Goal: Task Accomplishment & Management: Use online tool/utility

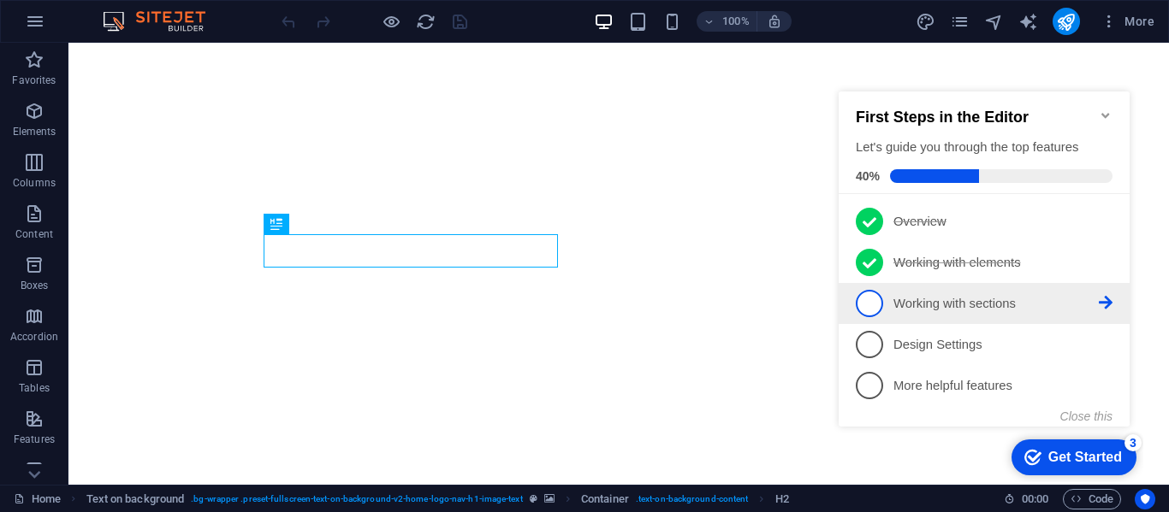
click at [952, 299] on p "Working with sections - incomplete" at bounding box center [995, 304] width 205 height 18
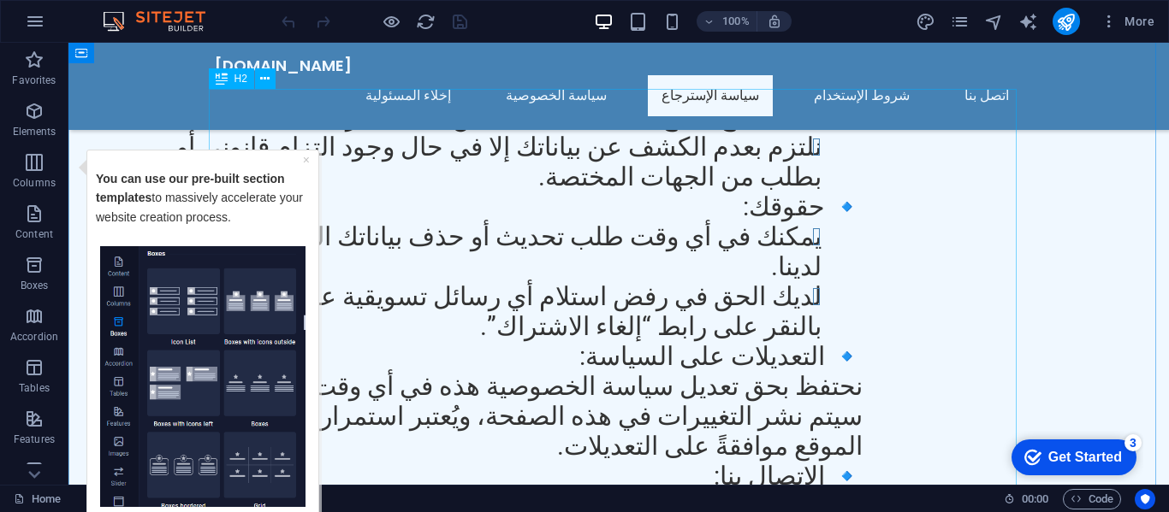
scroll to position [4192, 0]
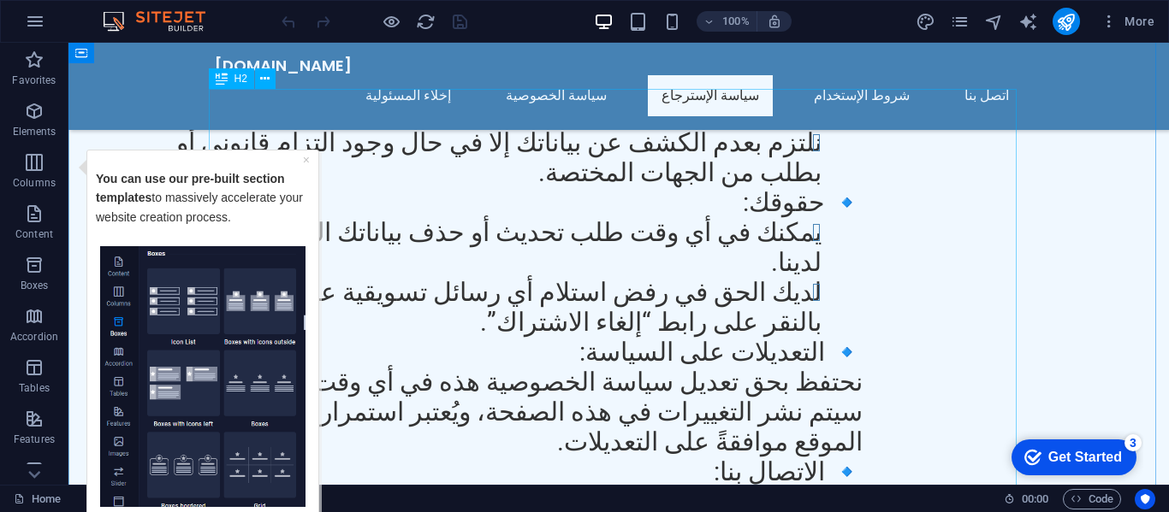
drag, startPoint x: 788, startPoint y: 246, endPoint x: 508, endPoint y: 257, distance: 279.9
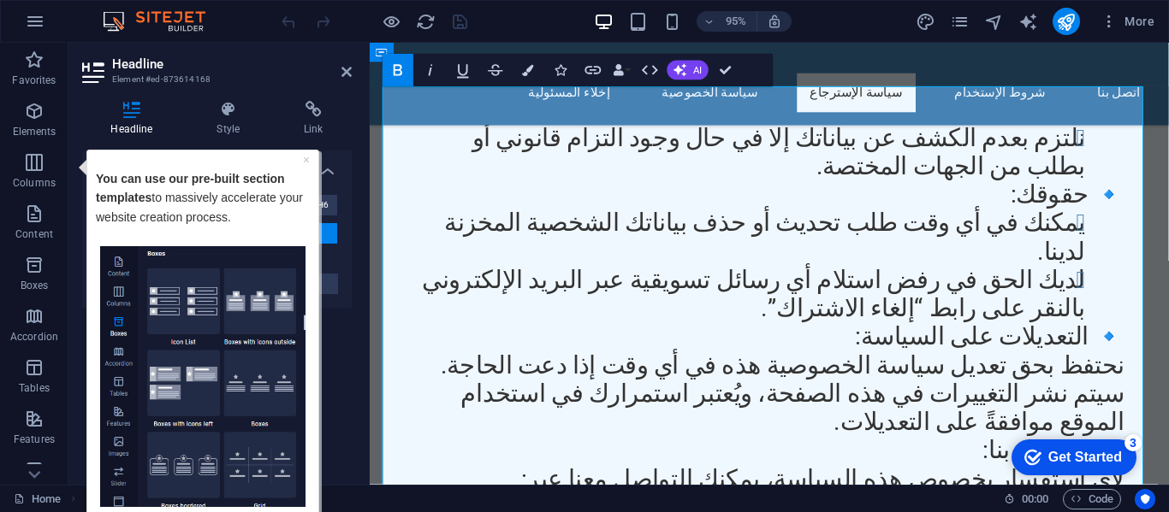
copy span "📌 lorem ipsumdolo – sitame consec Adipi Elit seddo eiu temp incididu utlabore e…"
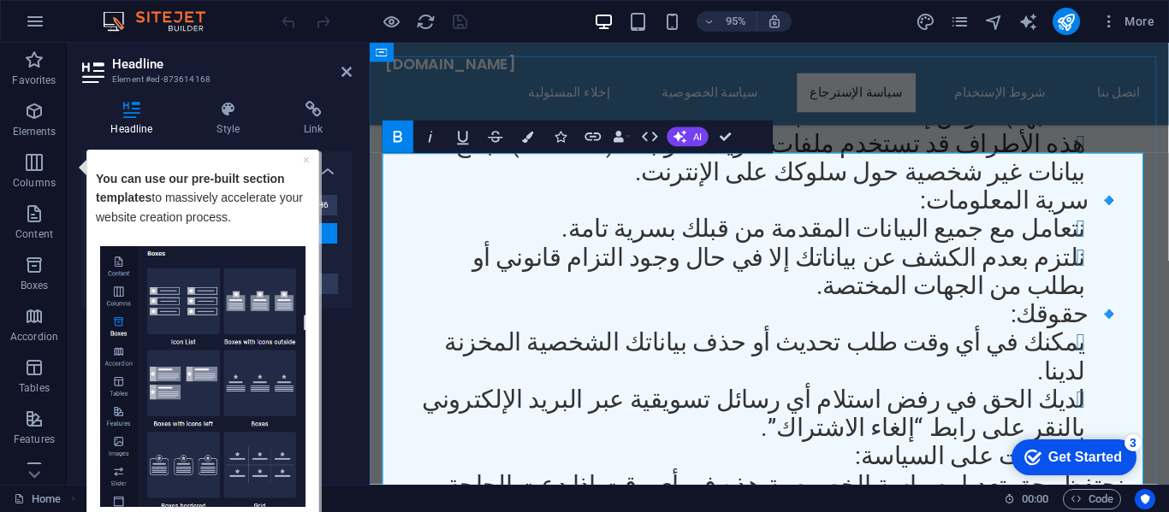
scroll to position [4049, 0]
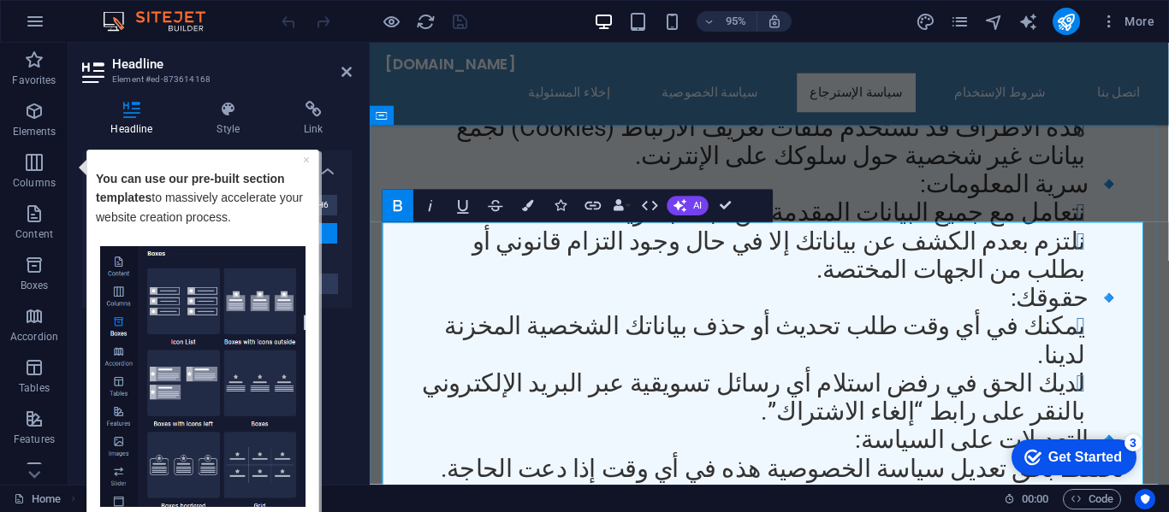
scroll to position [4106, 0]
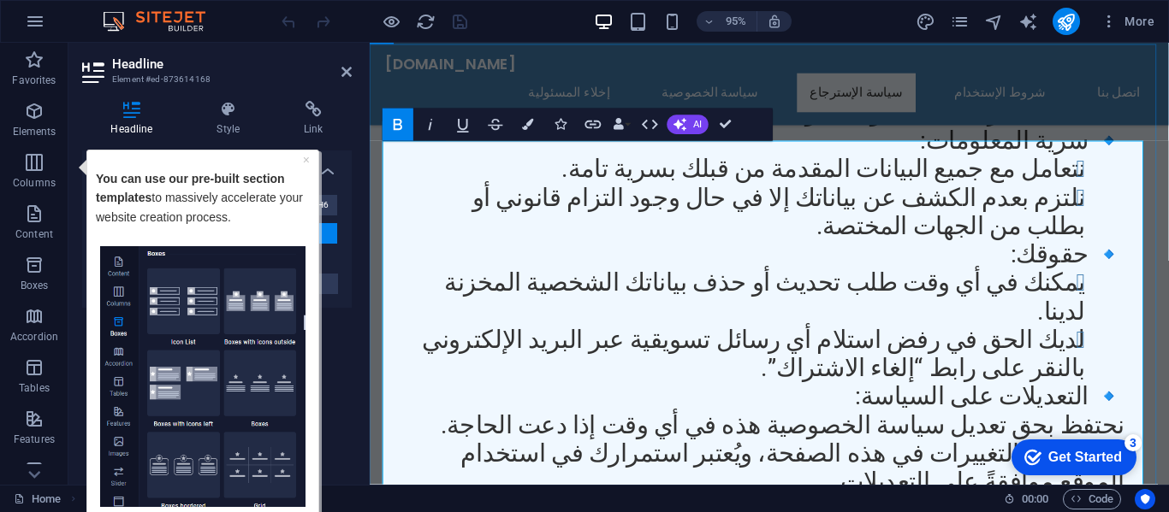
scroll to position [4134, 0]
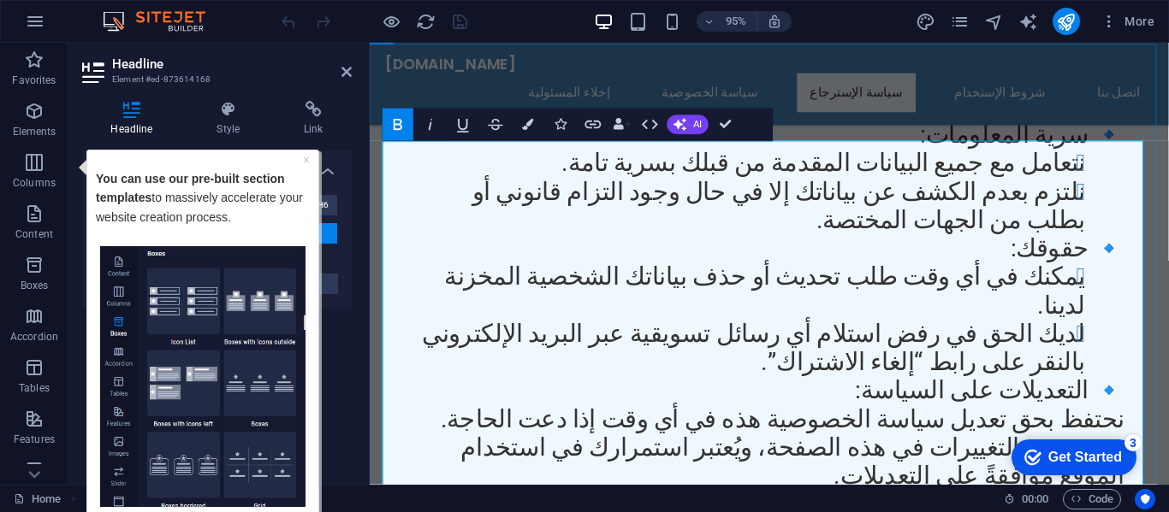
click at [530, 124] on icon "button" at bounding box center [528, 124] width 11 height 11
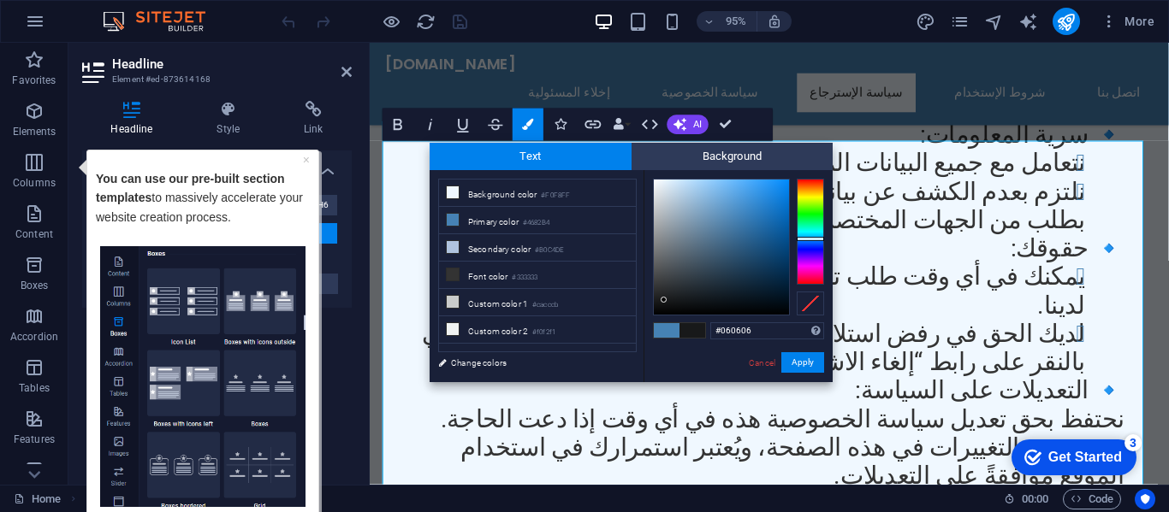
type input "#000000"
drag, startPoint x: 666, startPoint y: 297, endPoint x: 641, endPoint y: 338, distance: 48.0
click at [641, 338] on div "less Background color #F0F8FF Primary color #4682B4 Secondary color #B0C4DE Fon…" at bounding box center [630, 276] width 403 height 212
click at [814, 362] on button "Apply" at bounding box center [802, 362] width 43 height 21
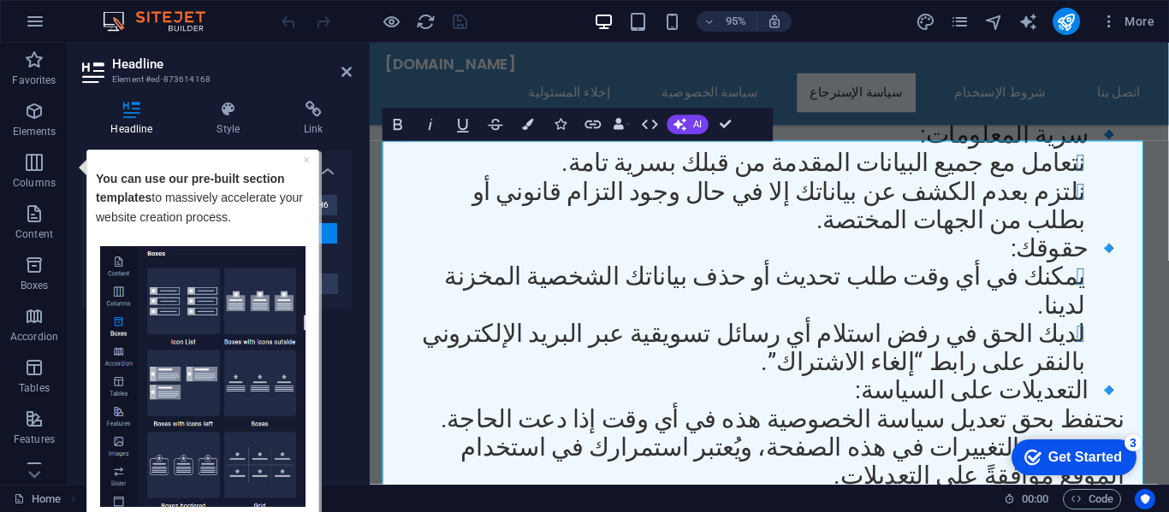
click at [618, 250] on div "Drag here to replace the existing content. Press “Ctrl” if you want to create a…" at bounding box center [769, 264] width 799 height 442
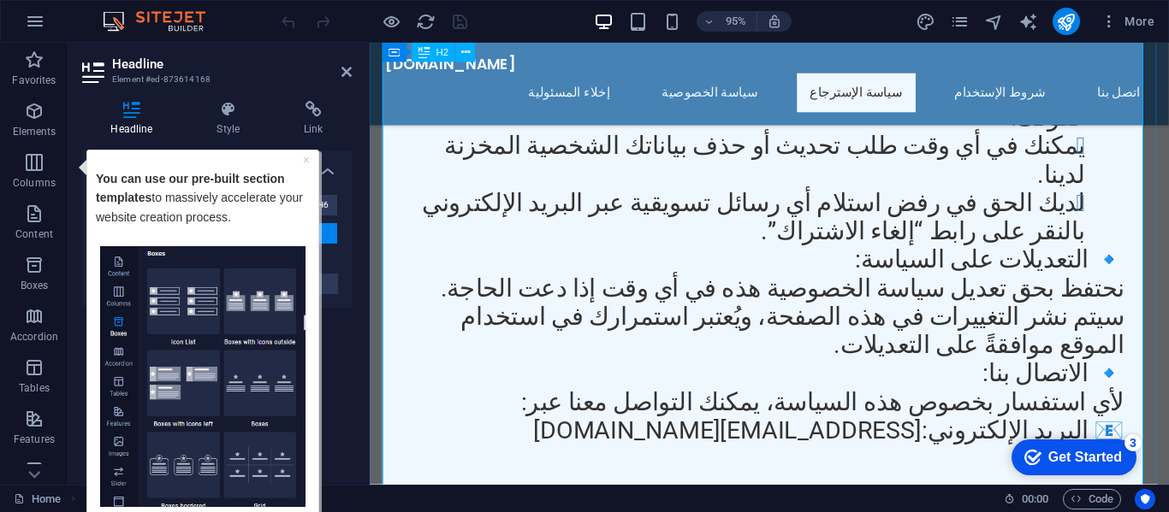
scroll to position [4277, 0]
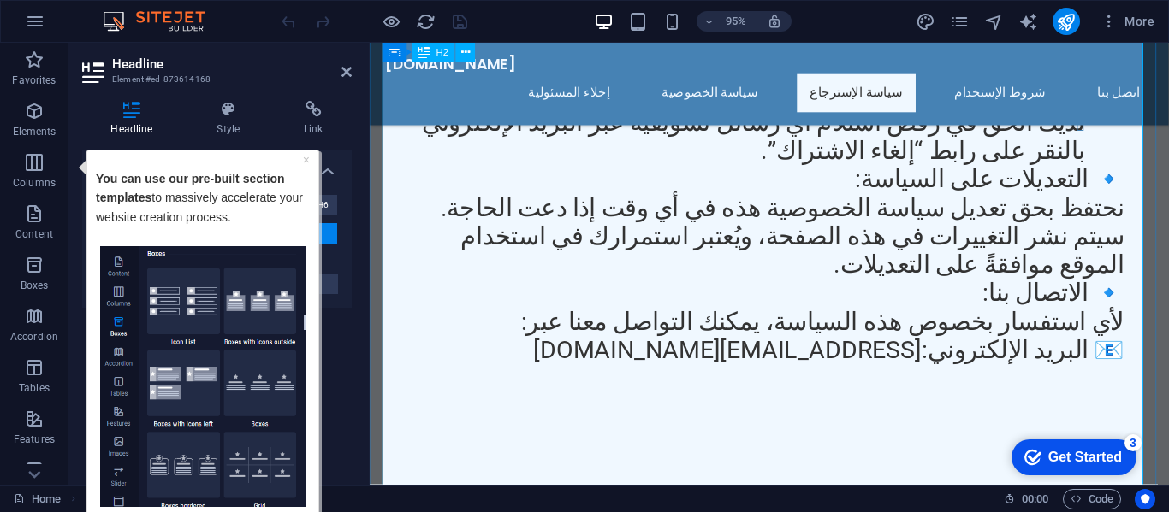
scroll to position [4363, 0]
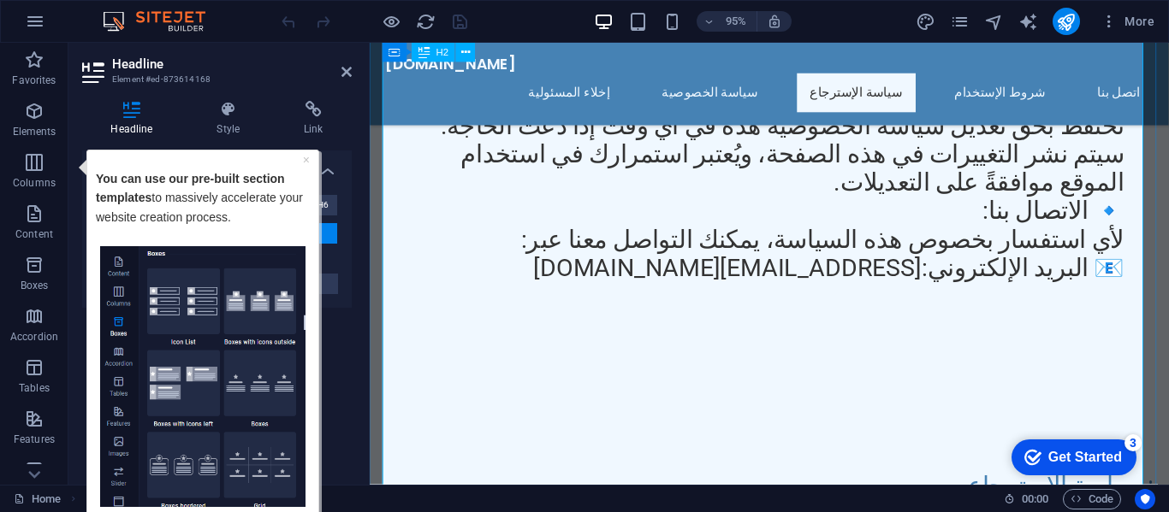
scroll to position [4448, 0]
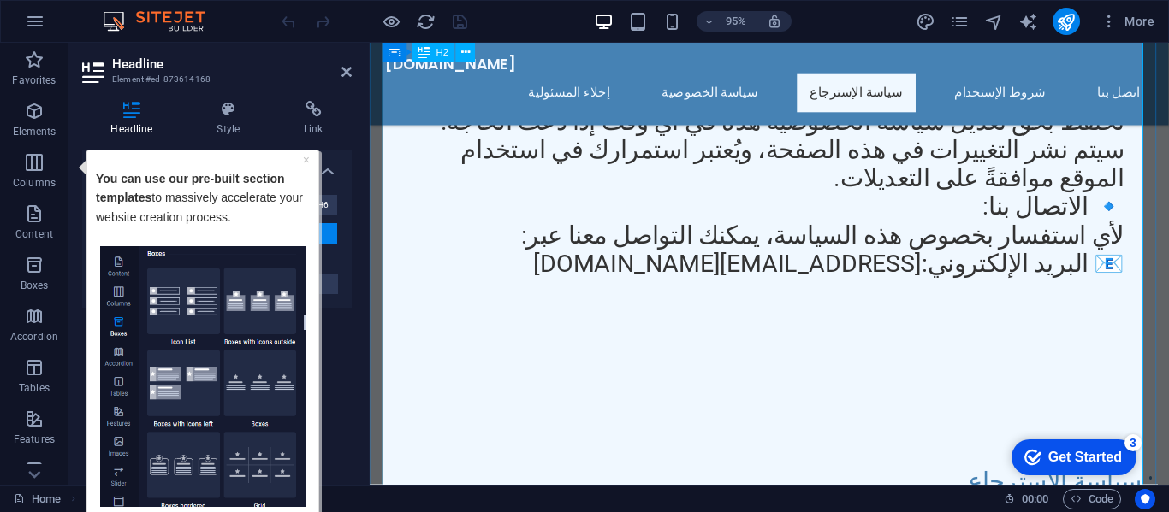
drag, startPoint x: 636, startPoint y: 316, endPoint x: 950, endPoint y: 321, distance: 313.1
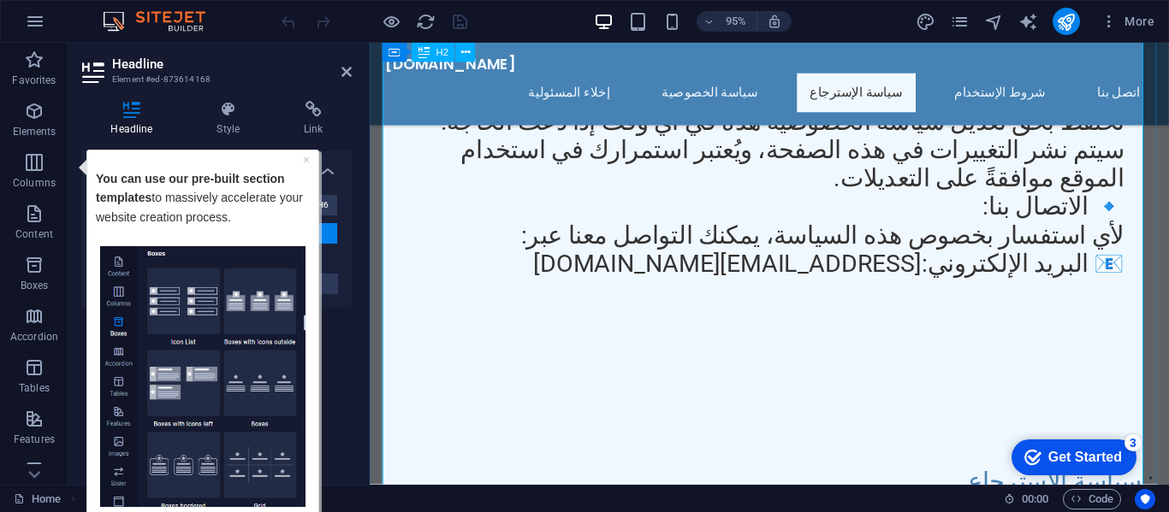
copy span "[EMAIL_ADDRESS][DOMAIN_NAME]"
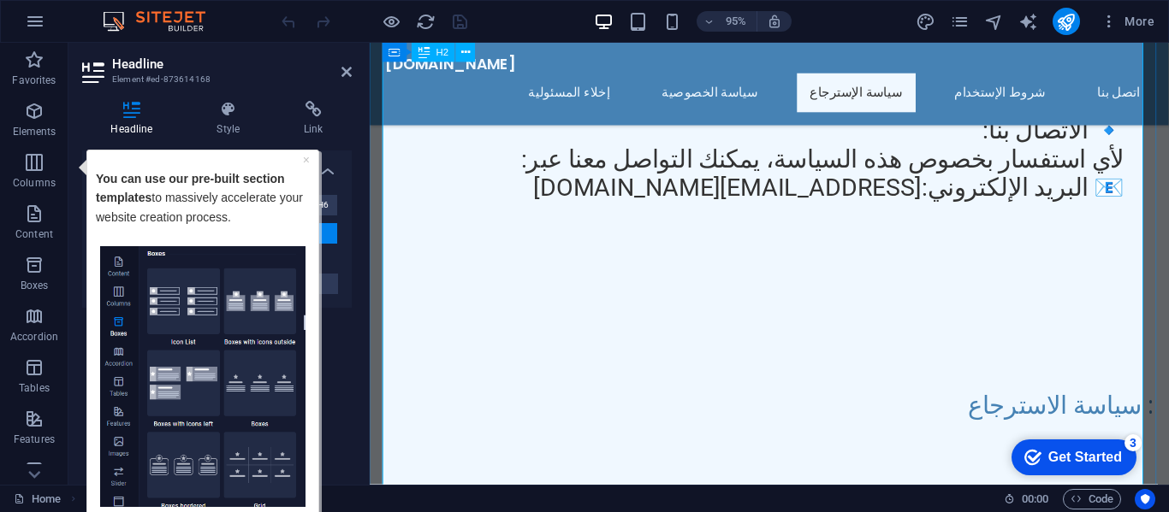
scroll to position [4534, 0]
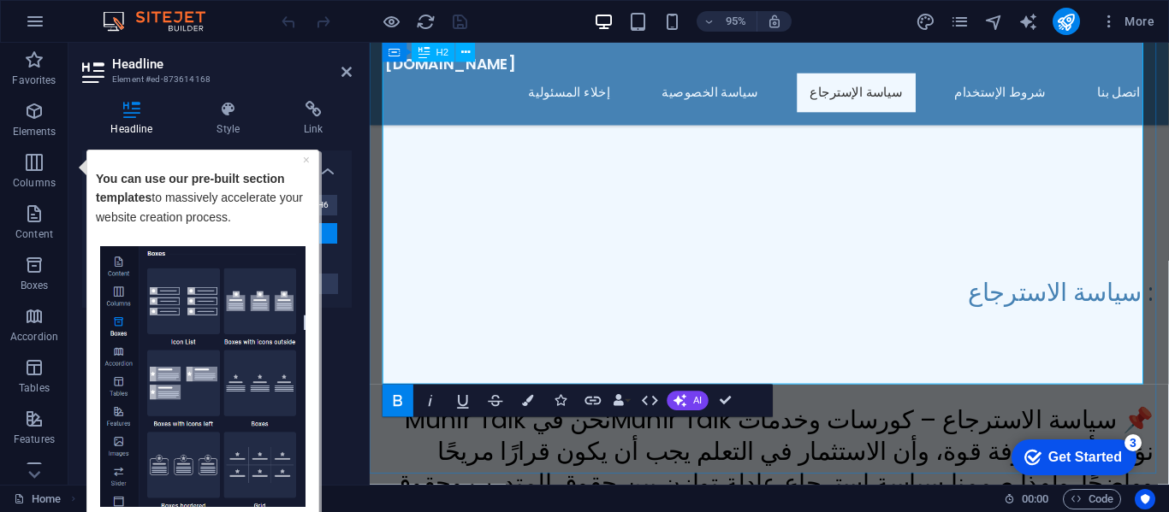
scroll to position [4648, 0]
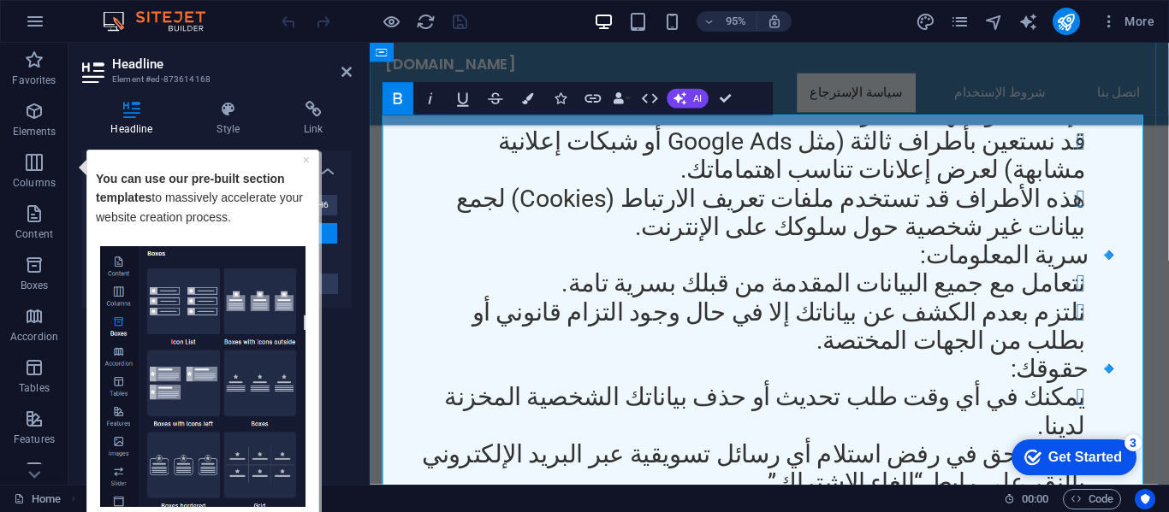
scroll to position [3992, 0]
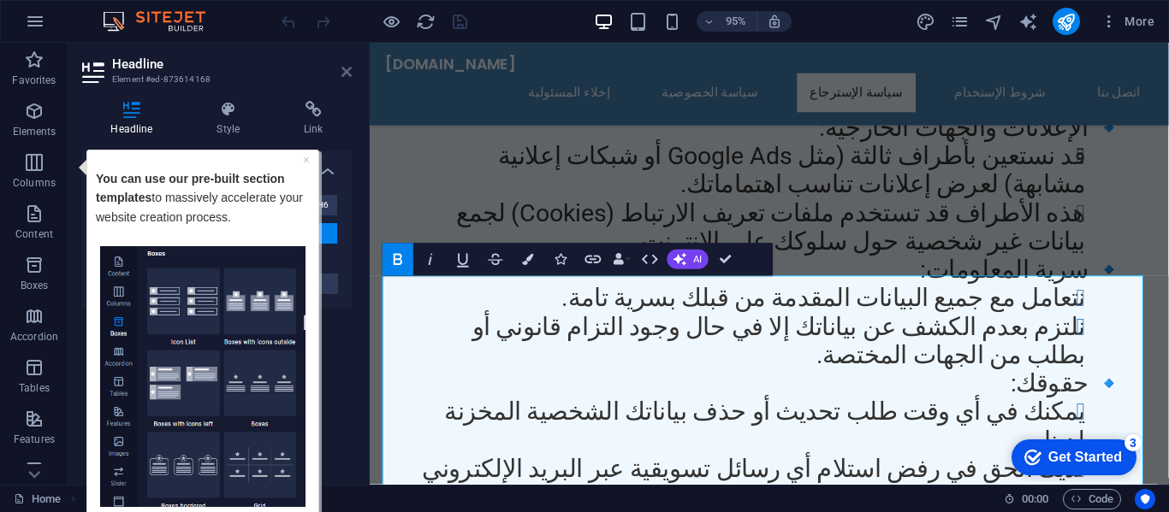
click at [346, 74] on icon at bounding box center [346, 72] width 10 height 14
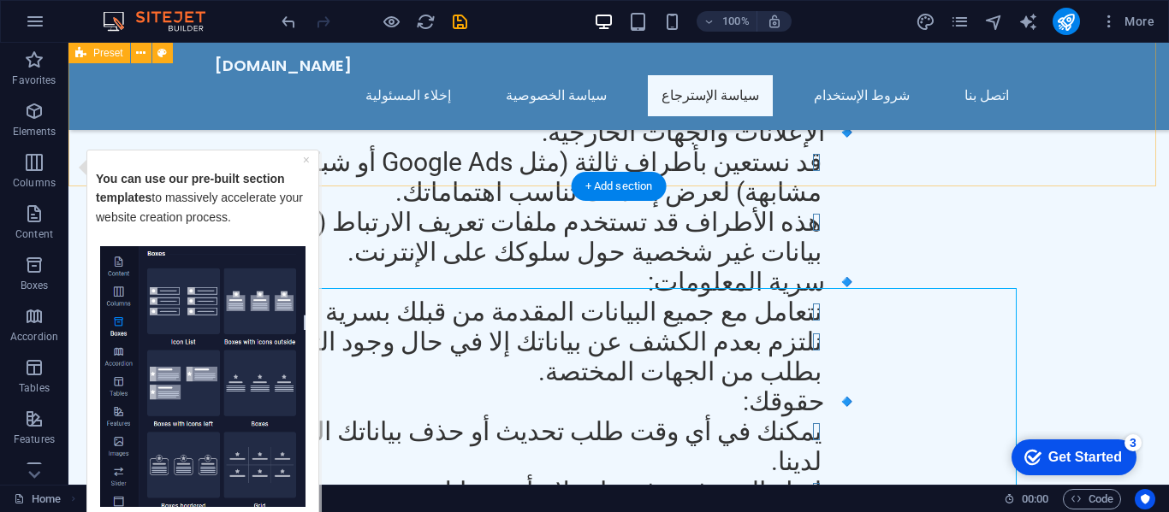
click at [493, 145] on div "سياسة الخصوصية : 📌 سياسة الخصوصية – موقع Munir Talk نحن في Munir Talk نولي أهمي…" at bounding box center [618, 140] width 1100 height 1470
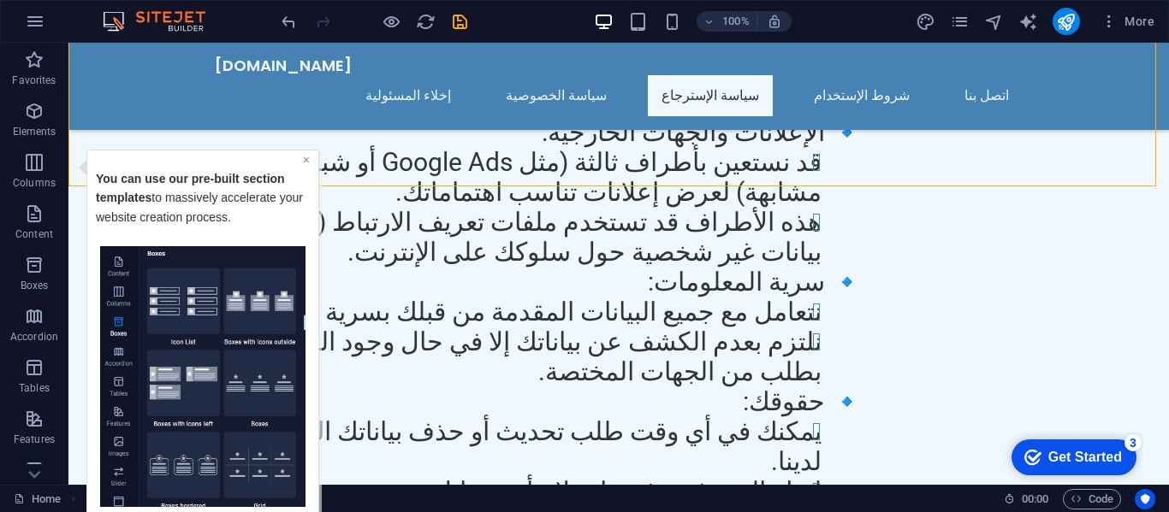
click at [309, 163] on link "×" at bounding box center [306, 159] width 7 height 14
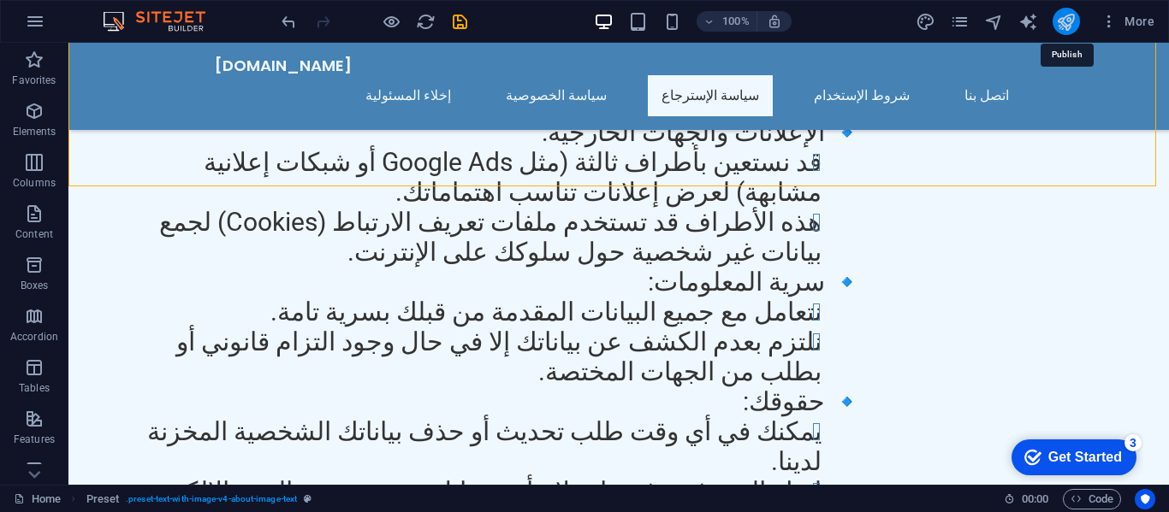
click at [1062, 12] on icon "publish" at bounding box center [1066, 22] width 20 height 20
